Goal: Check status

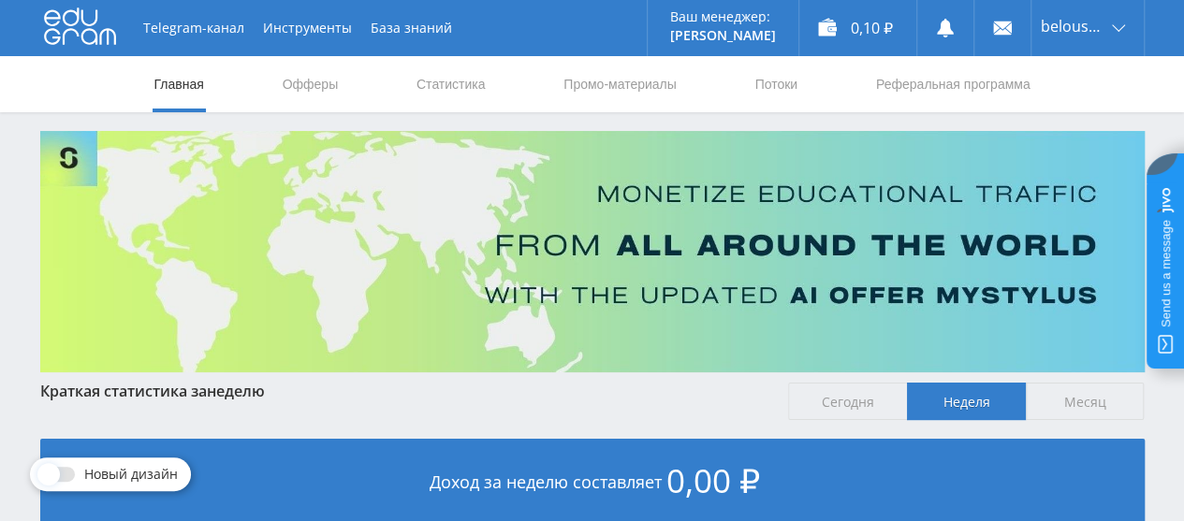
click at [453, 101] on link "Статистика" at bounding box center [451, 84] width 73 height 56
